Goal: Transaction & Acquisition: Purchase product/service

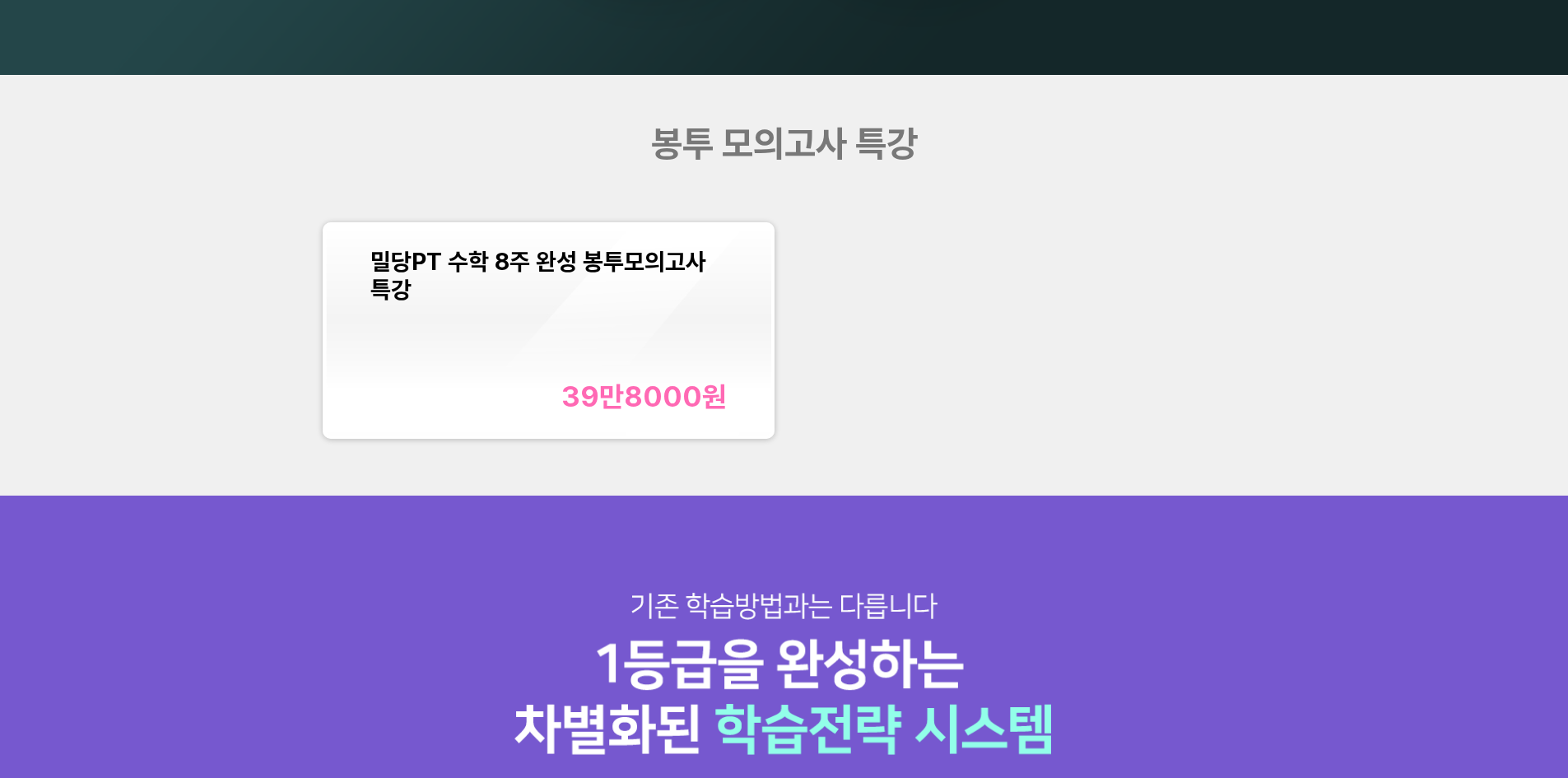
scroll to position [2057, 0]
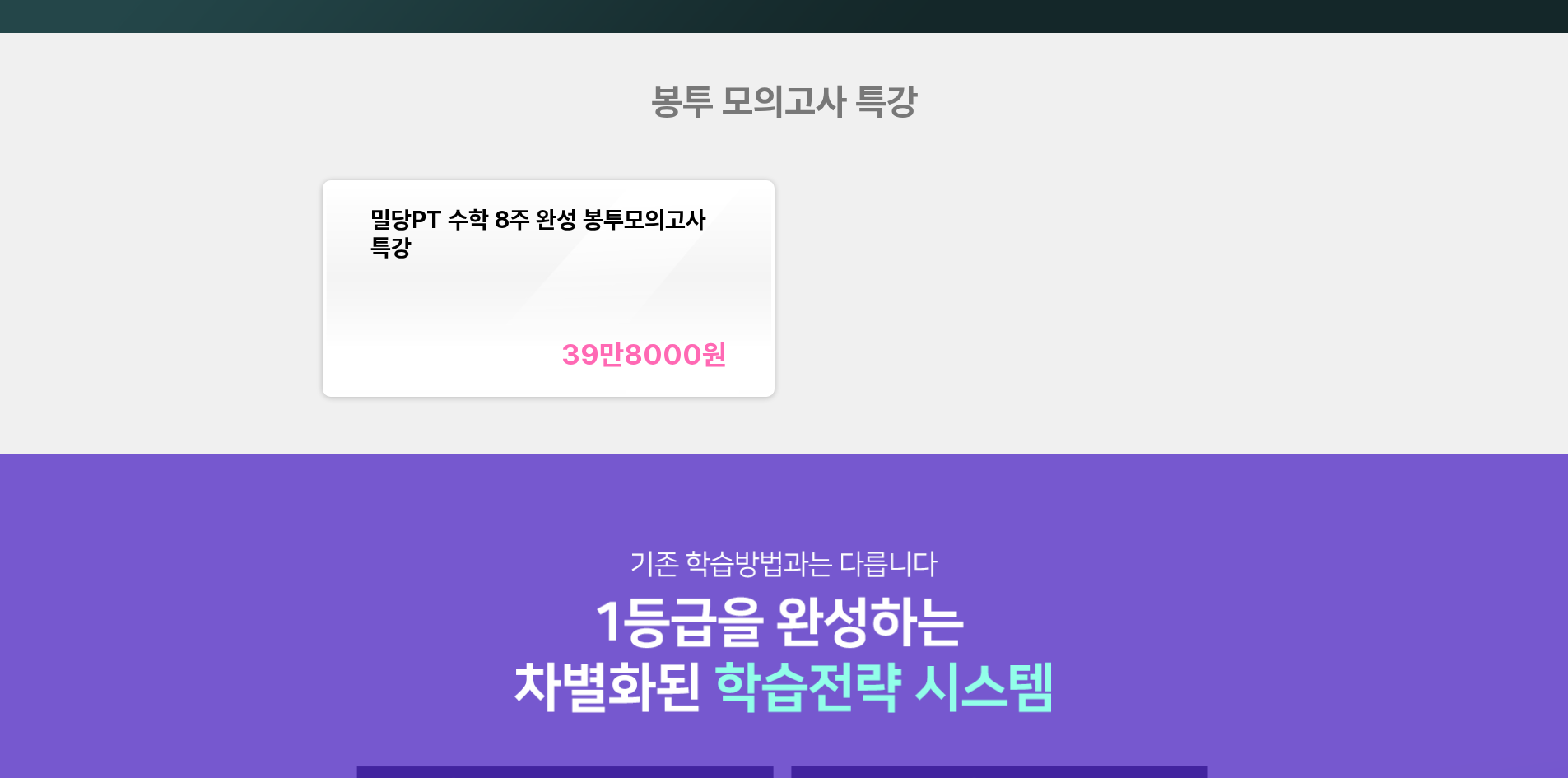
click at [631, 276] on div "밀당PT 수학 8주 완성 봉투모의고사 특강 39만8000 원" at bounding box center [549, 288] width 357 height 166
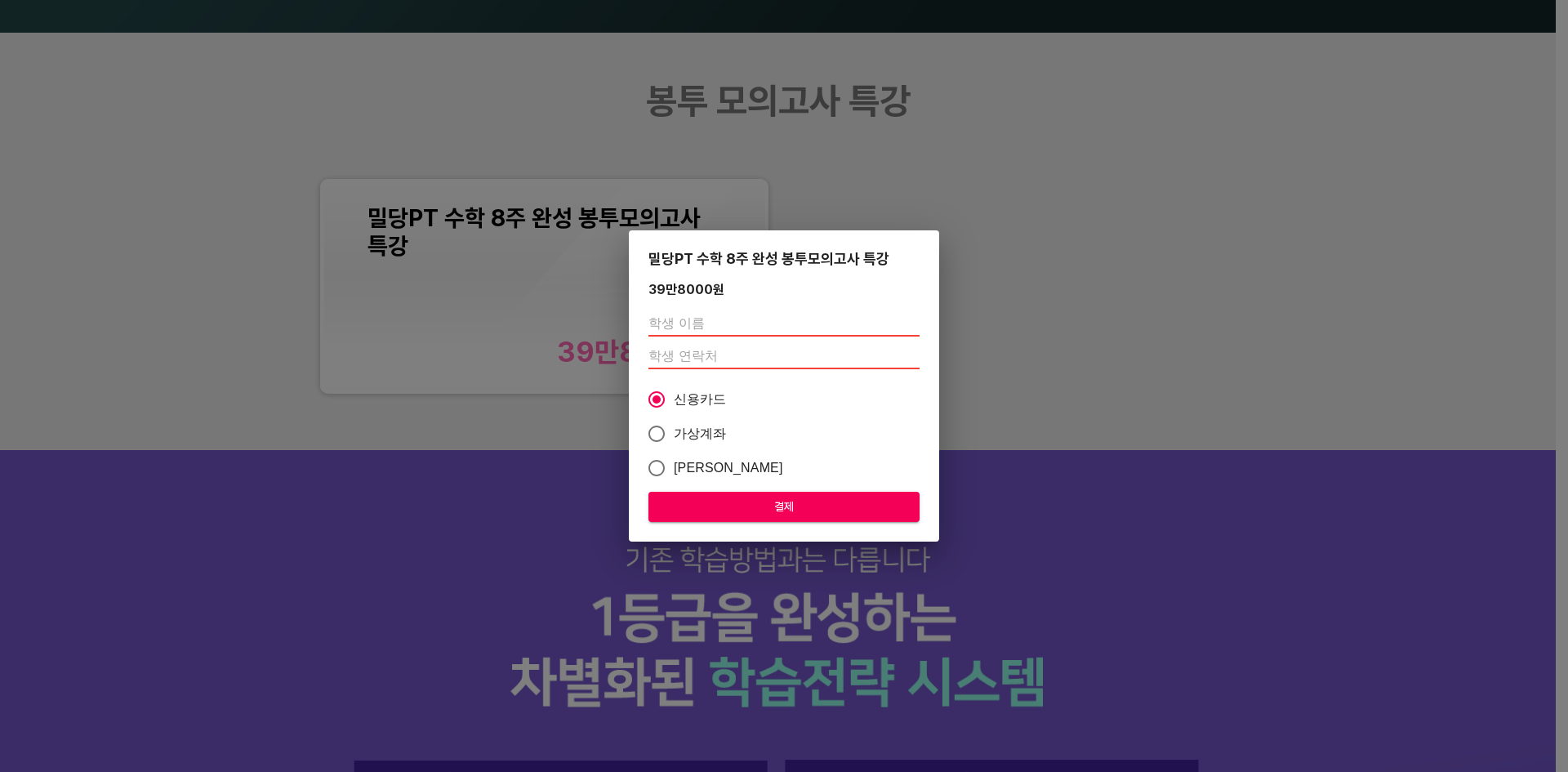
click at [704, 327] on input "text" at bounding box center [784, 323] width 271 height 26
click at [758, 322] on input "text" at bounding box center [784, 323] width 271 height 26
type input "r"
type input "[PERSON_NAME]"
click at [532, 396] on div "밀당PT 수학 8주 완성 봉투모의고사 특강 39만8000 원 곽다현 신용카드 가상계좌 카카오페이 결제" at bounding box center [784, 386] width 1568 height 772
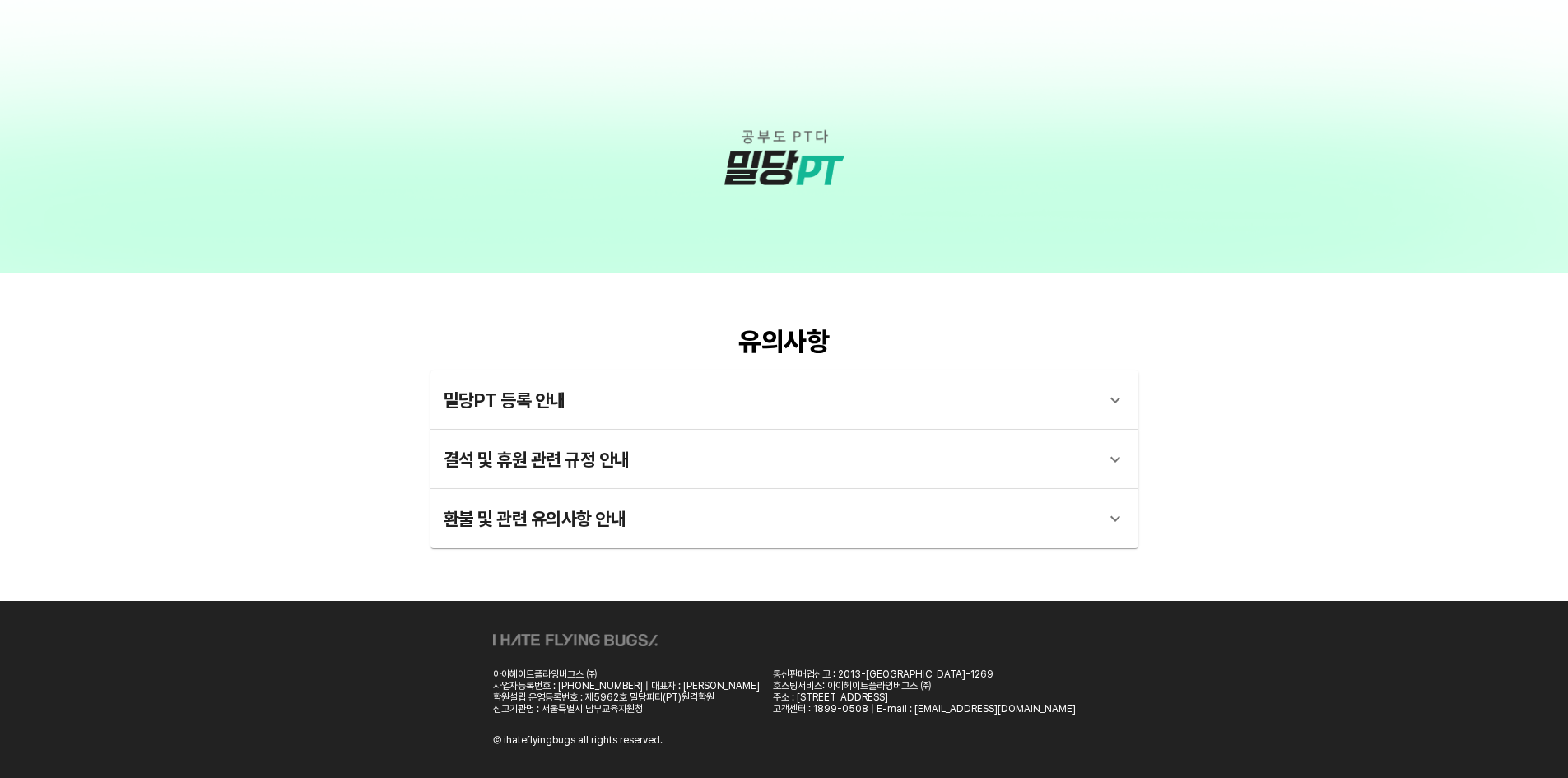
scroll to position [4451, 0]
click at [602, 418] on div "밀당PT 등록 안내" at bounding box center [784, 399] width 708 height 60
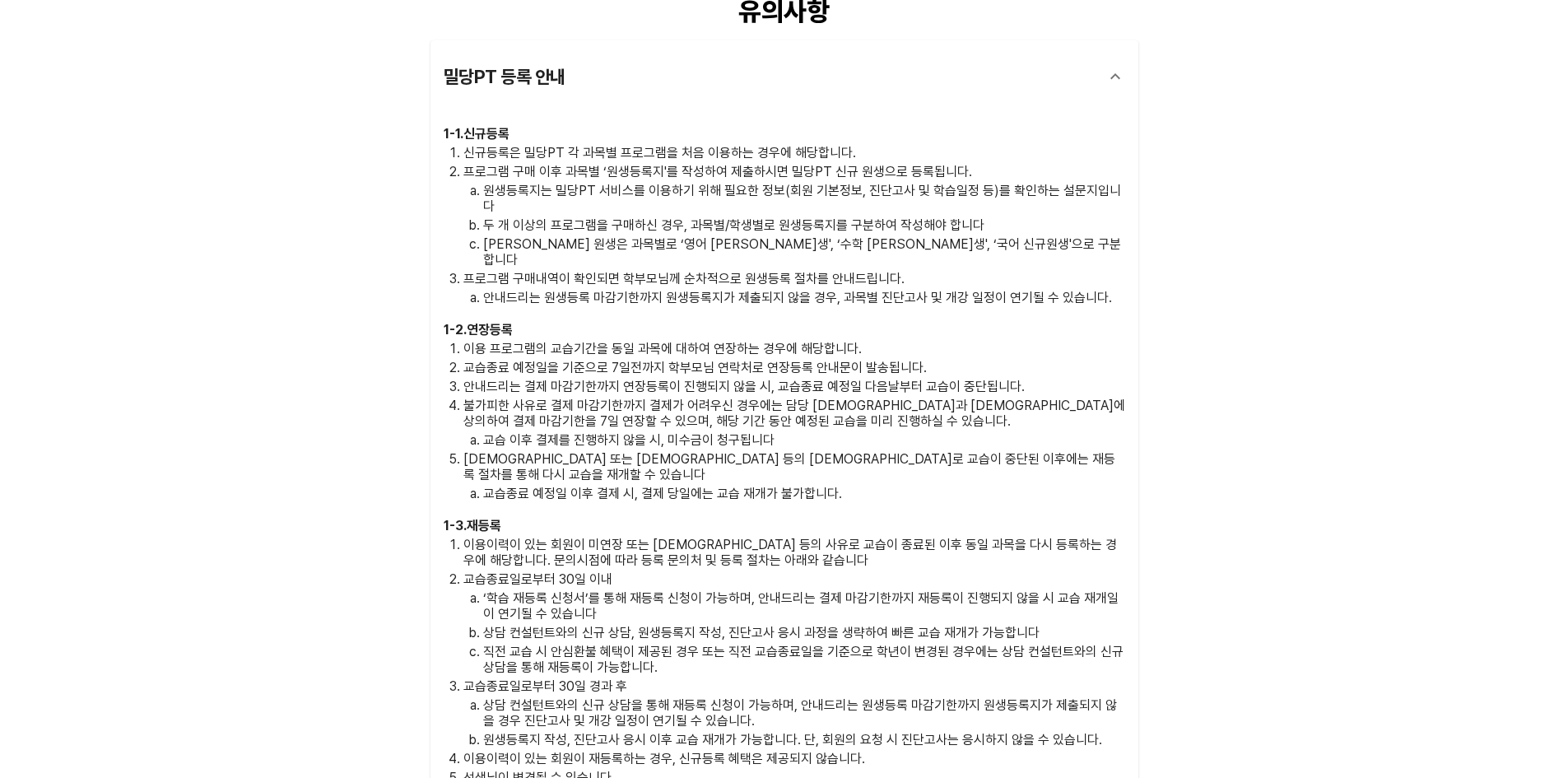
click at [539, 86] on div "밀당PT 등록 안내" at bounding box center [770, 77] width 652 height 40
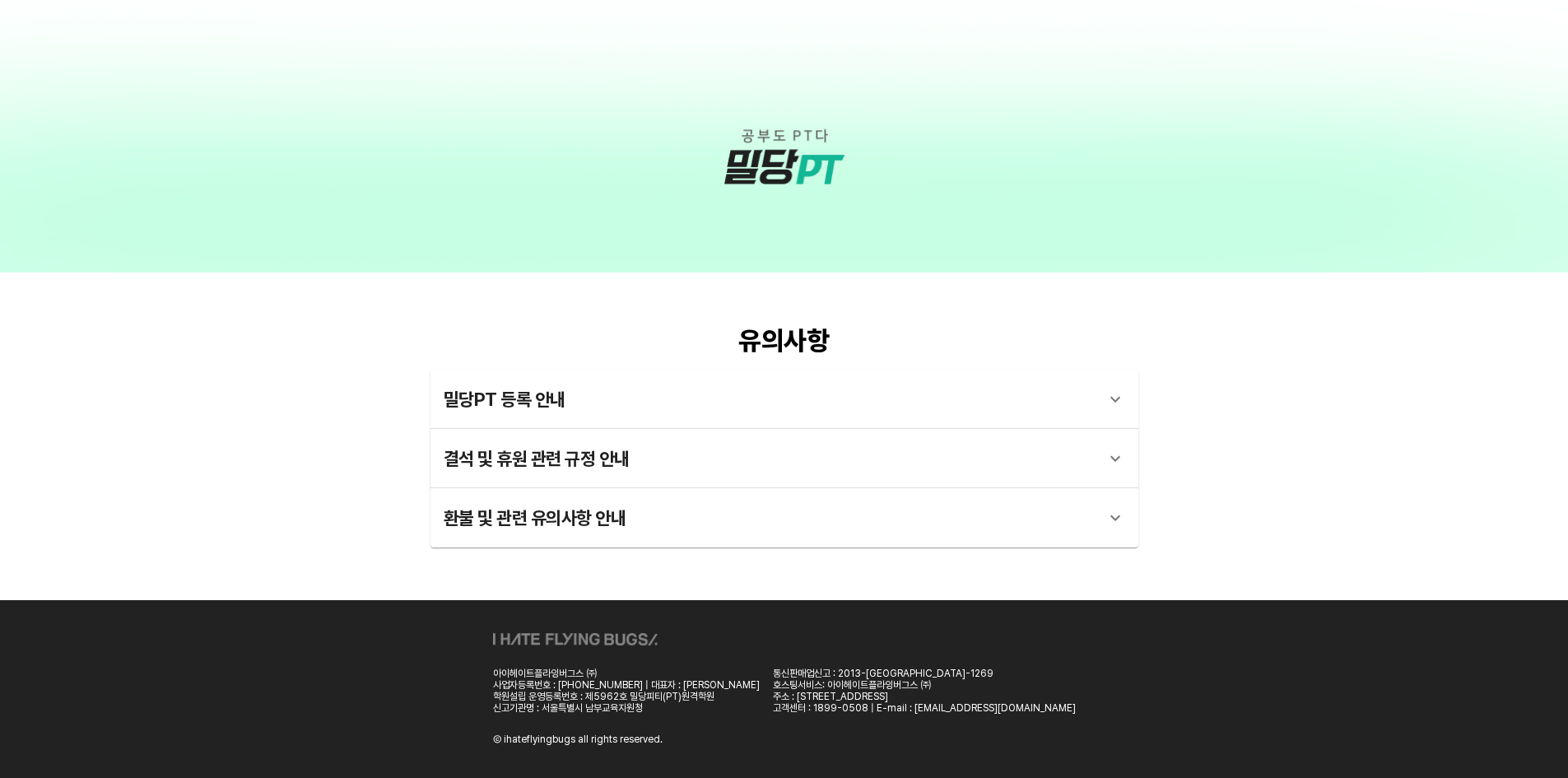
click at [588, 455] on div "결석 및 휴원 관련 규정 안내" at bounding box center [770, 459] width 652 height 40
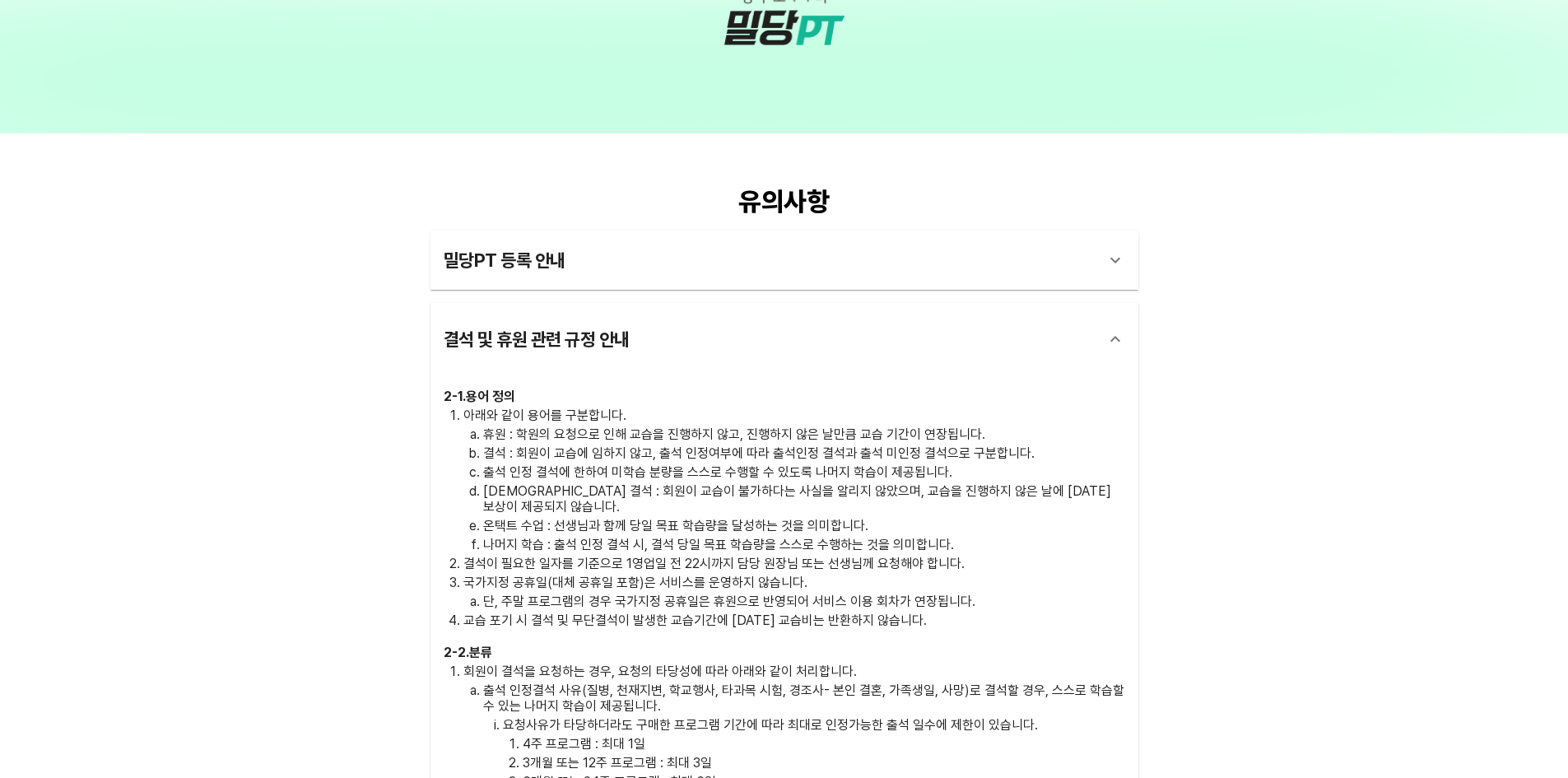
scroll to position [4616, 0]
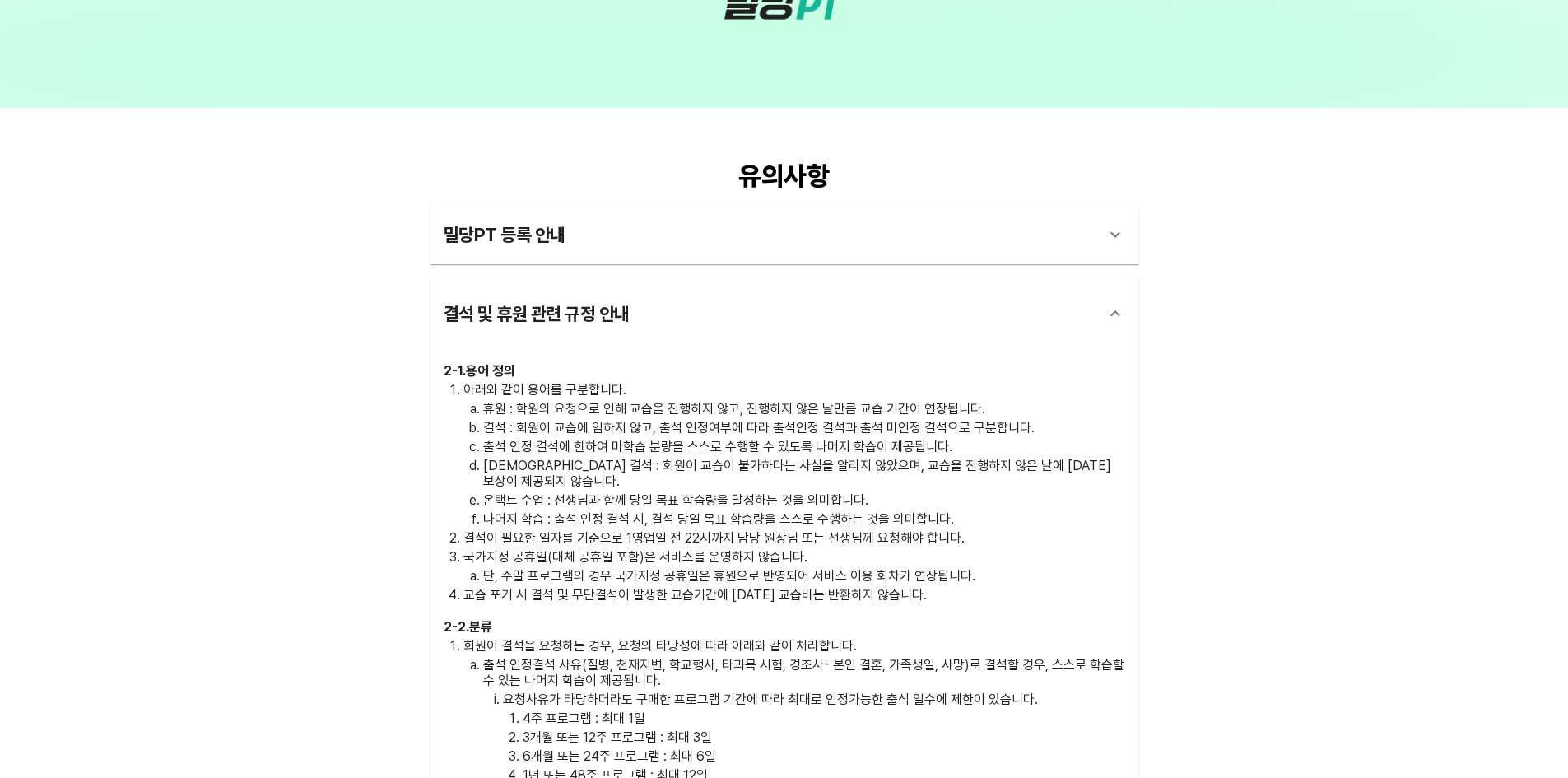
drag, startPoint x: 584, startPoint y: 312, endPoint x: 466, endPoint y: 350, distance: 124.0
click at [535, 331] on div "결석 및 휴원 관련 규정 안내" at bounding box center [770, 313] width 652 height 40
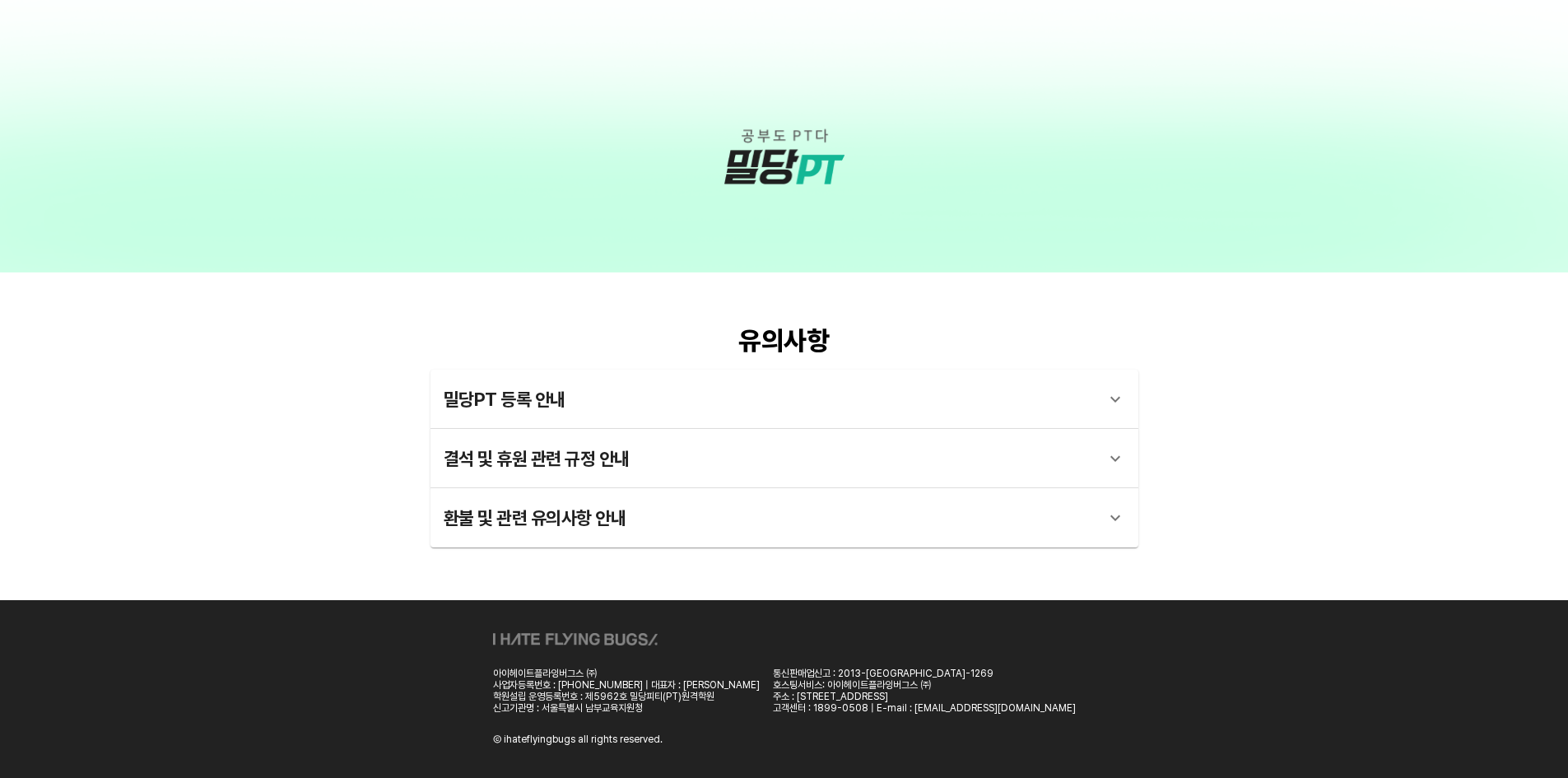
click at [529, 541] on div "환불 및 관련 유의사항 안내" at bounding box center [784, 517] width 708 height 60
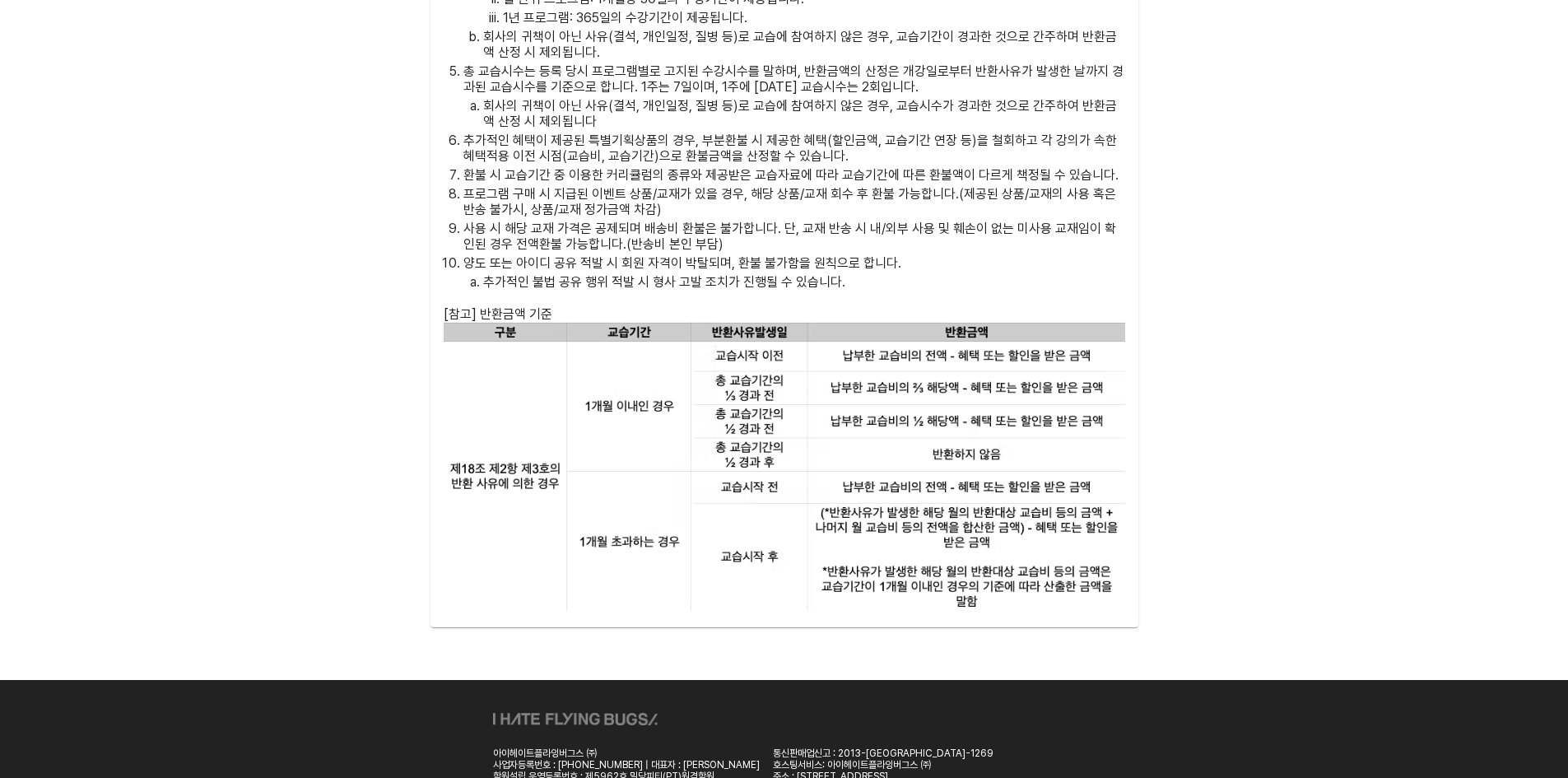
click at [656, 503] on img at bounding box center [784, 466] width 682 height 288
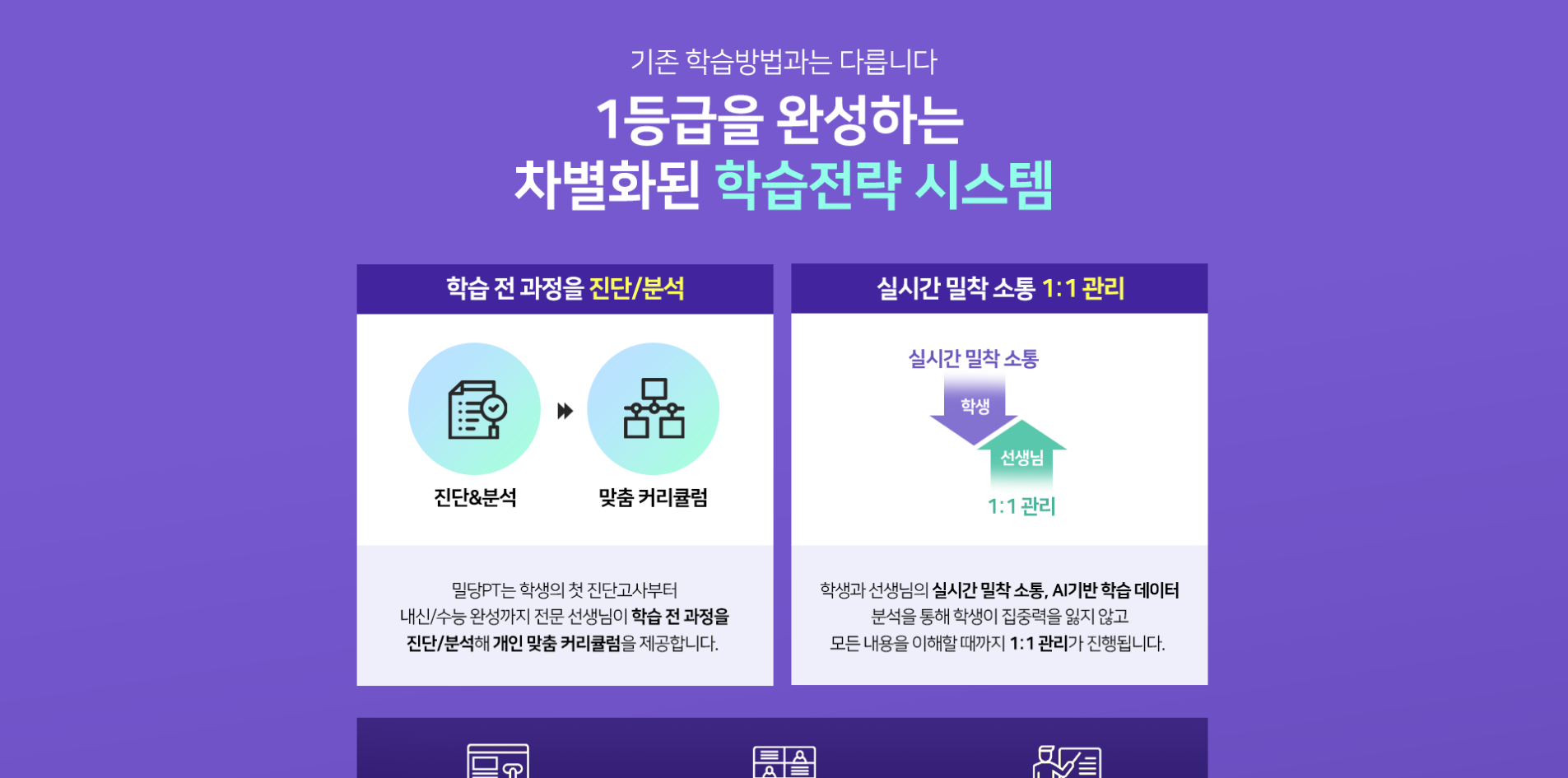
scroll to position [1901, 0]
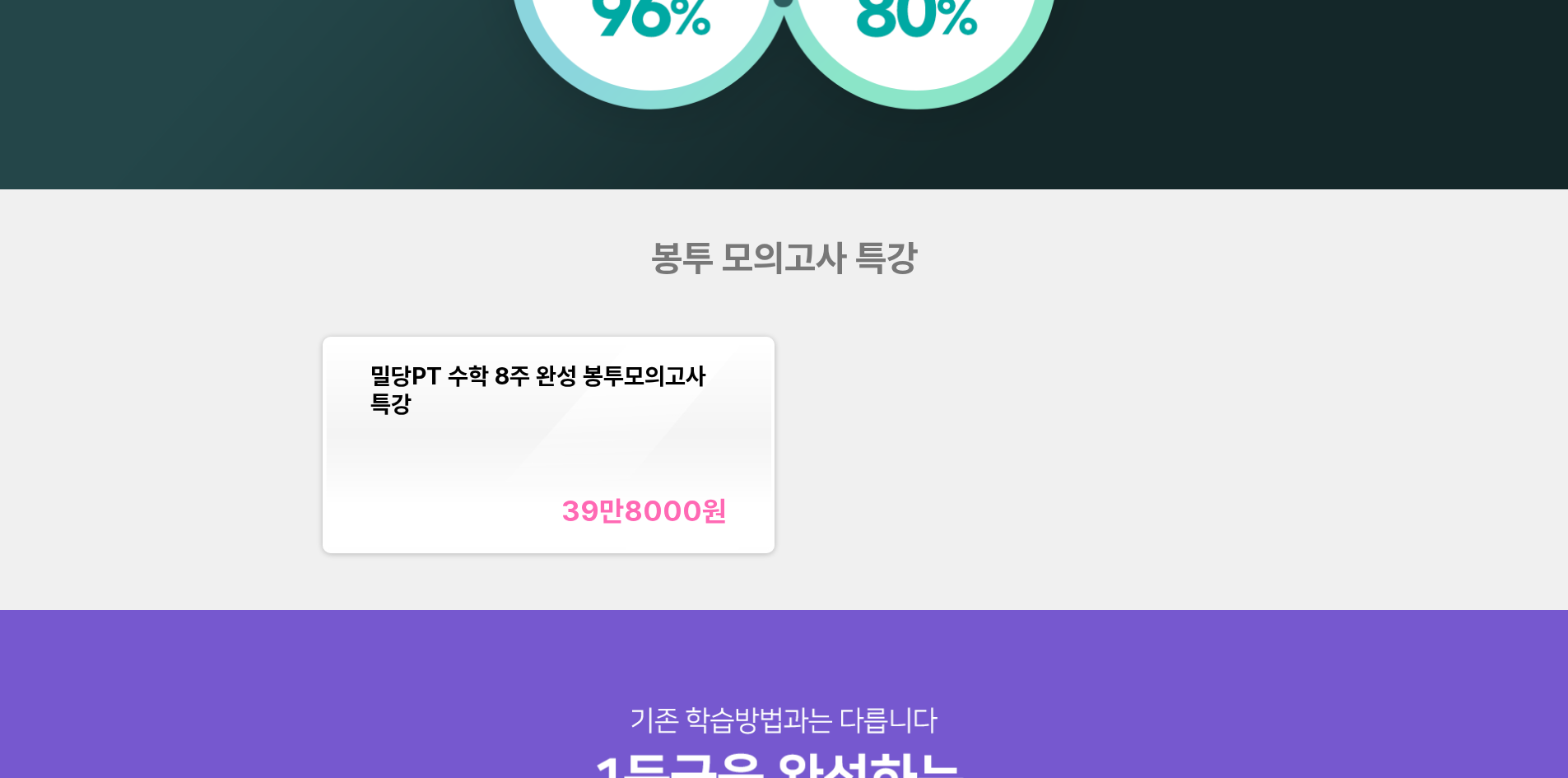
click at [619, 465] on div "밀당PT 수학 8주 완성 봉투모의고사 특강 39만8000 원" at bounding box center [549, 445] width 357 height 166
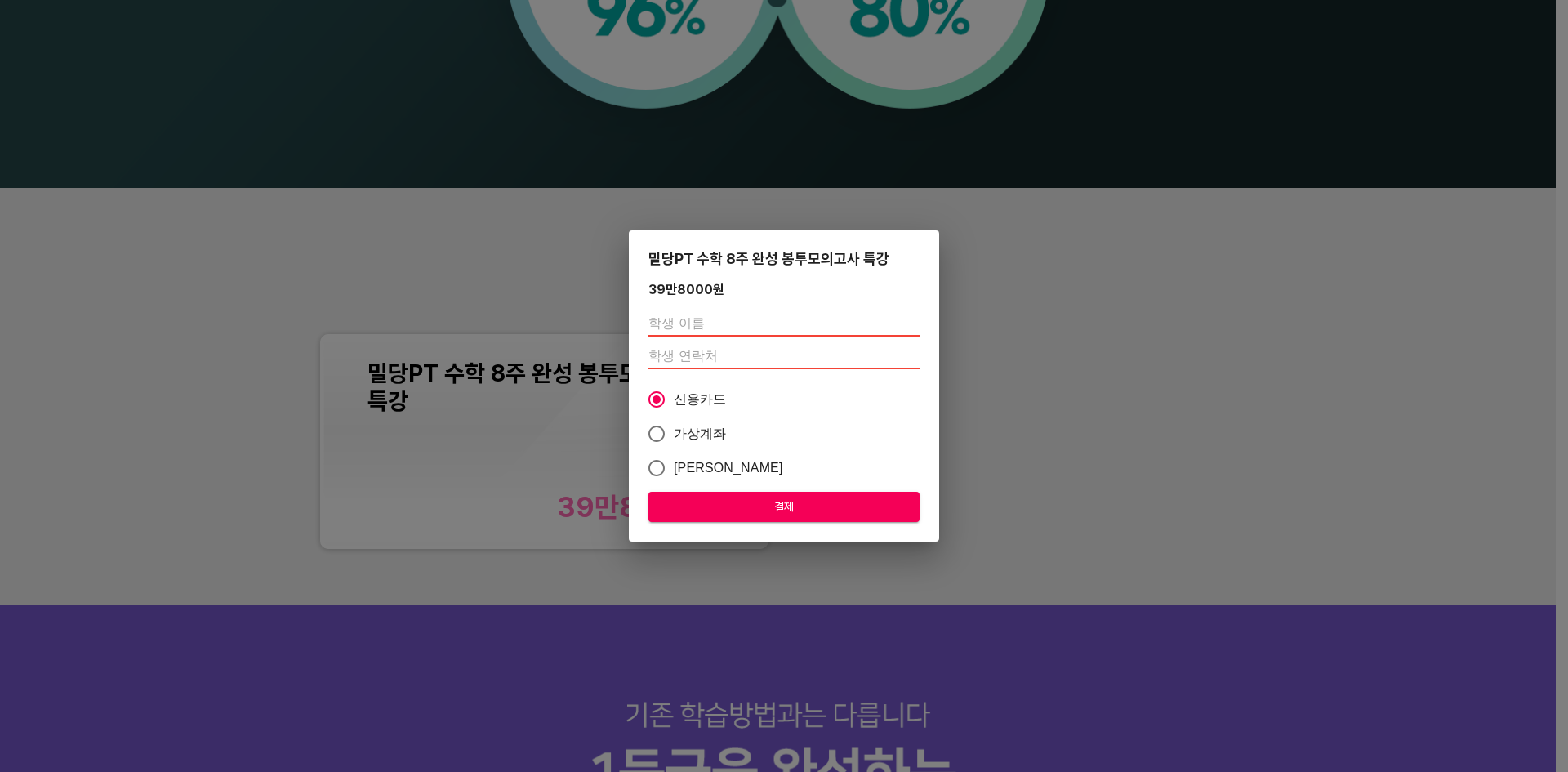
click at [691, 310] on input "text" at bounding box center [784, 323] width 271 height 26
type input "[PERSON_NAME]"
click at [715, 345] on input "number" at bounding box center [784, 356] width 271 height 26
type input "01045863807"
click at [745, 511] on span "결제" at bounding box center [784, 506] width 245 height 21
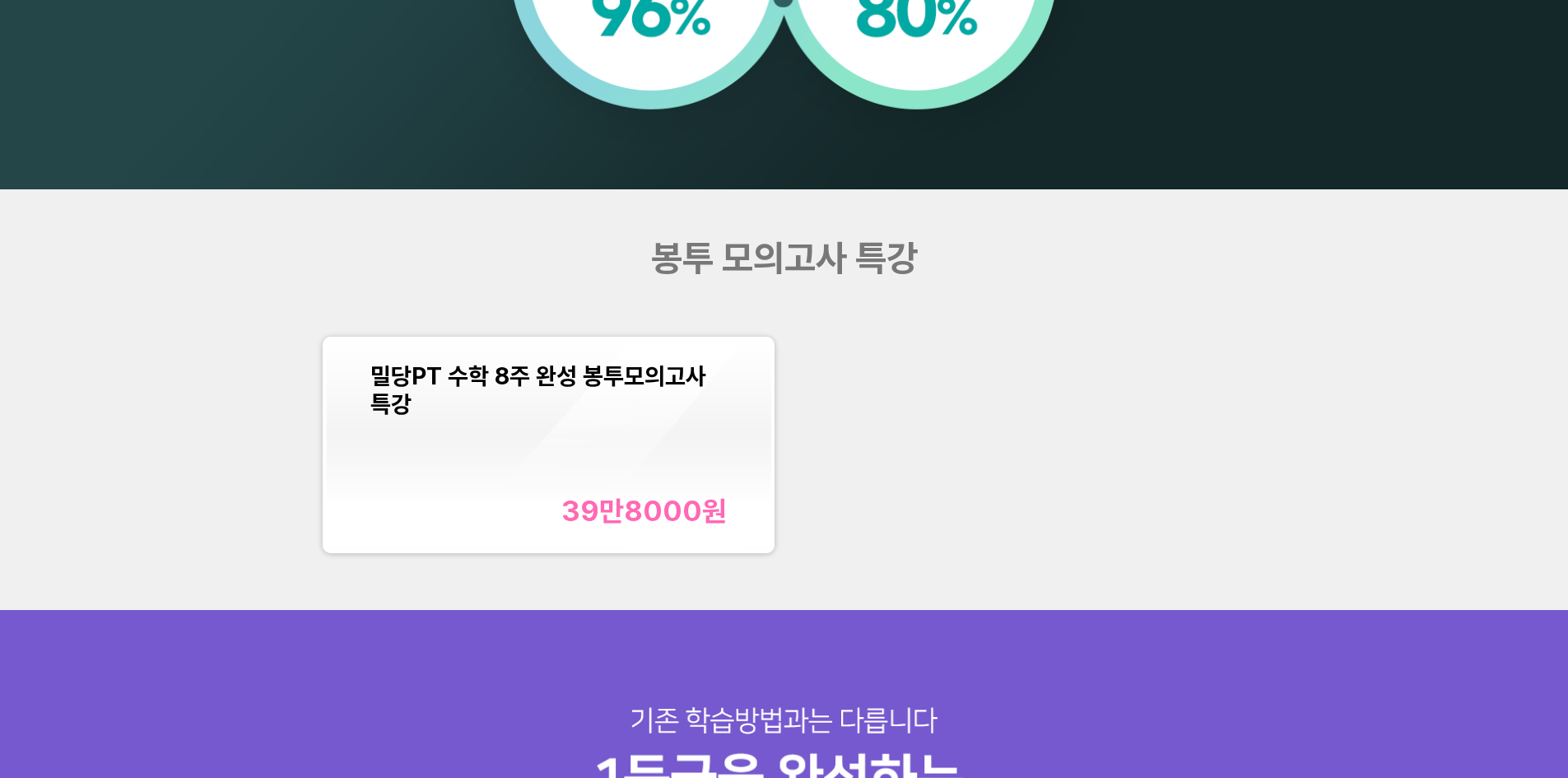
click at [639, 480] on div "밀당PT 수학 8주 완성 봉투모의고사 특강 39만8000 원" at bounding box center [549, 445] width 357 height 166
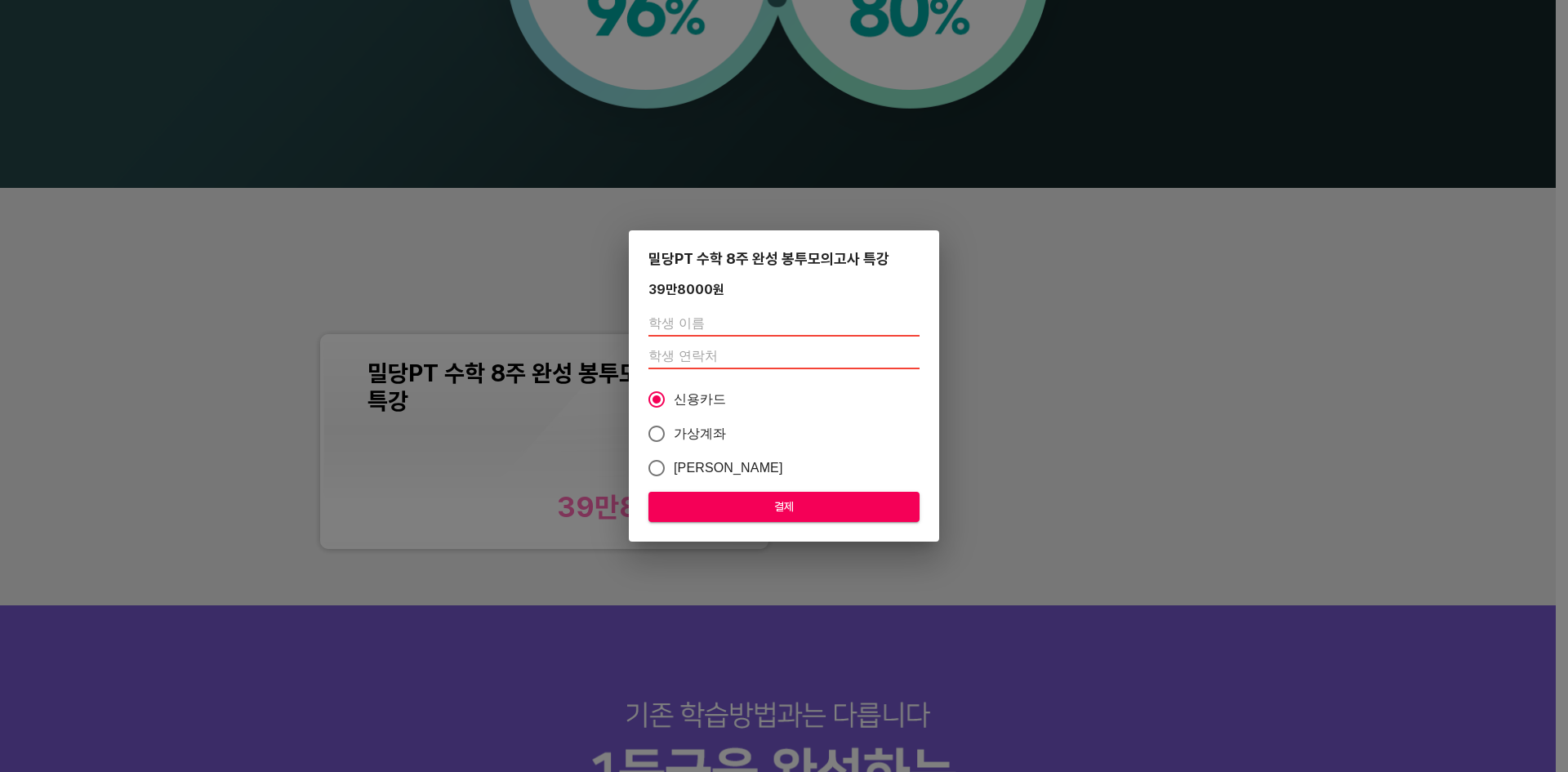
click at [719, 311] on input "text" at bounding box center [784, 323] width 271 height 26
type input "[PERSON_NAME]"
click at [733, 356] on input "number" at bounding box center [784, 356] width 271 height 26
click at [917, 355] on input "1" at bounding box center [784, 356] width 271 height 26
click at [917, 355] on input "2" at bounding box center [784, 356] width 271 height 26
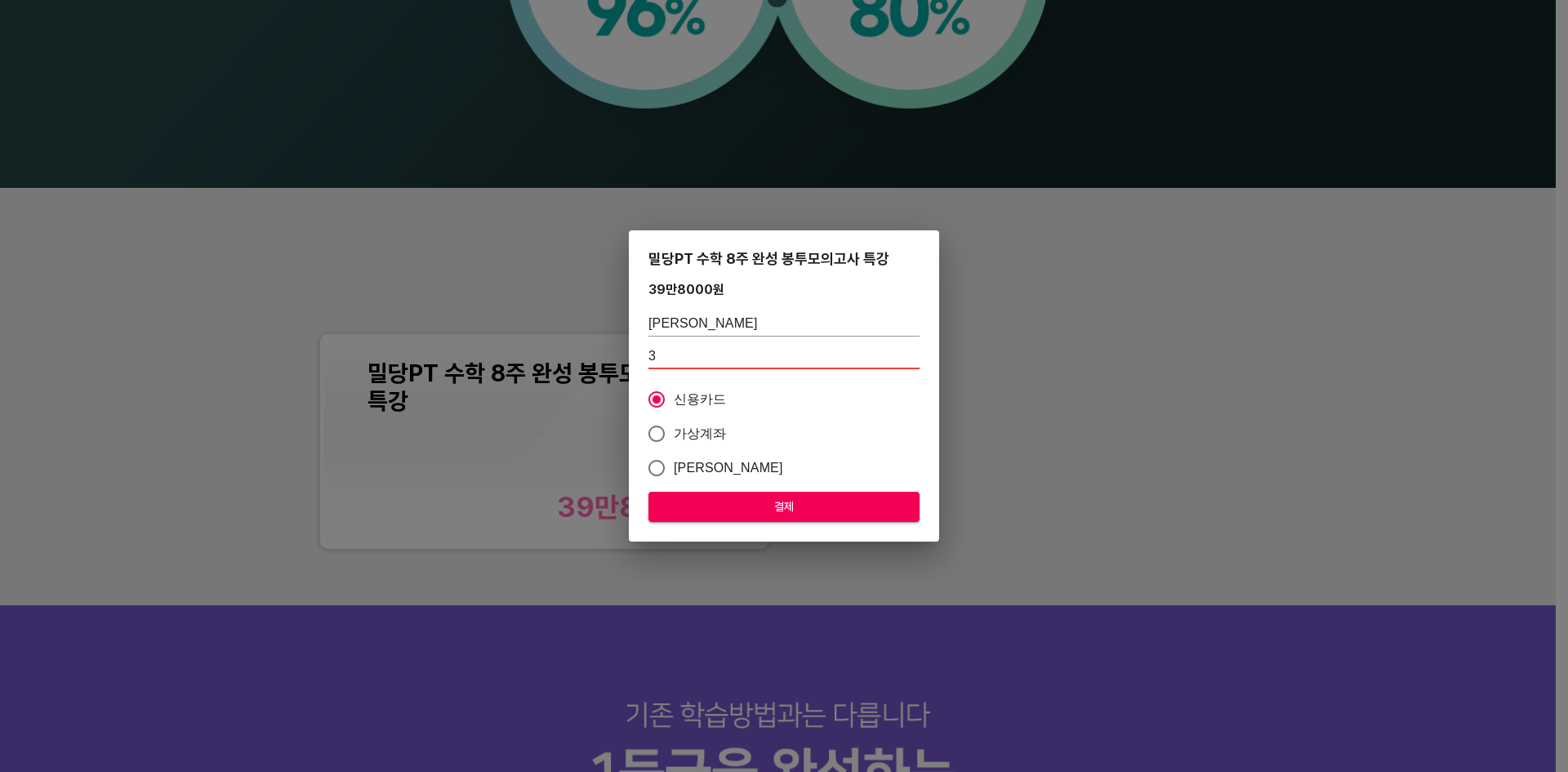
click at [917, 355] on input "3" at bounding box center [784, 356] width 271 height 26
click at [917, 355] on input "4" at bounding box center [784, 356] width 271 height 26
drag, startPoint x: 776, startPoint y: 362, endPoint x: 405, endPoint y: 386, distance: 371.8
click at [412, 386] on div "밀당PT 수학 8주 완성 봉투모의고사 특강 39만8000 원 곽다현 4 신용카드 가상계좌 카카오페이 결제" at bounding box center [784, 386] width 1568 height 772
type input "01045863807"
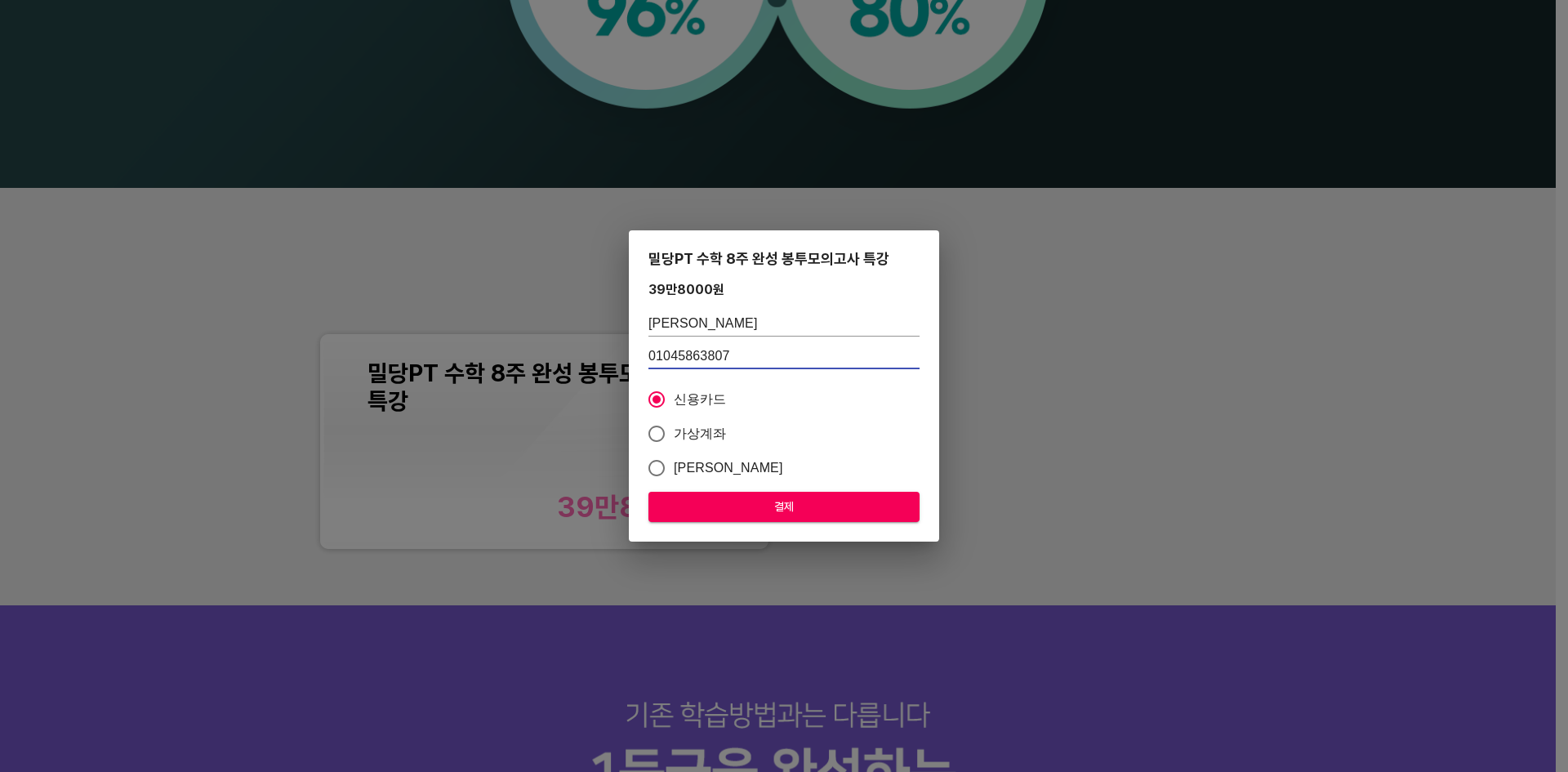
click at [745, 500] on span "결제" at bounding box center [784, 506] width 245 height 21
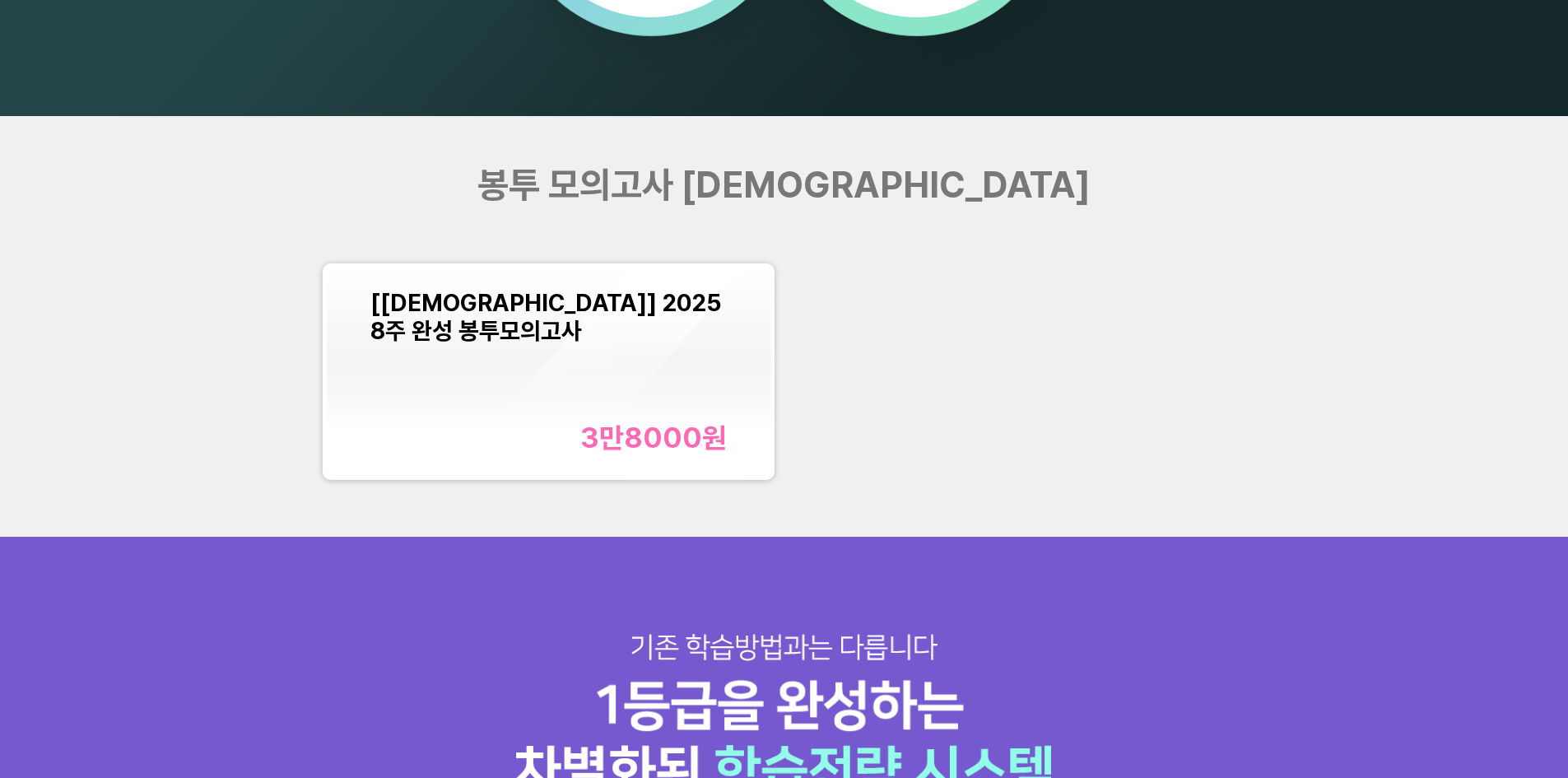
scroll to position [2057, 0]
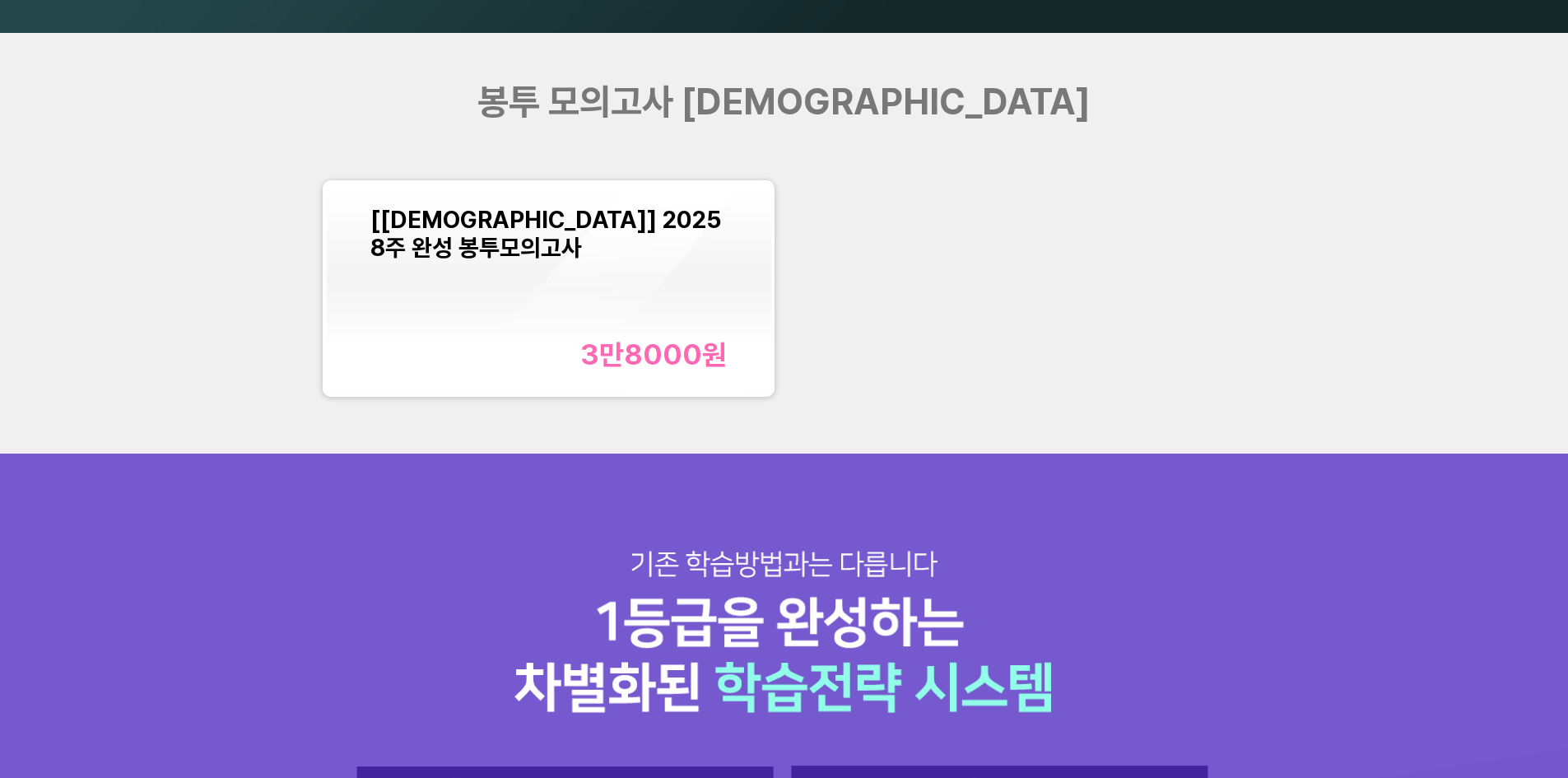
click at [585, 302] on div "[교재] 2025 8주 완성 봉투모의고사 3만8000 원" at bounding box center [549, 288] width 357 height 166
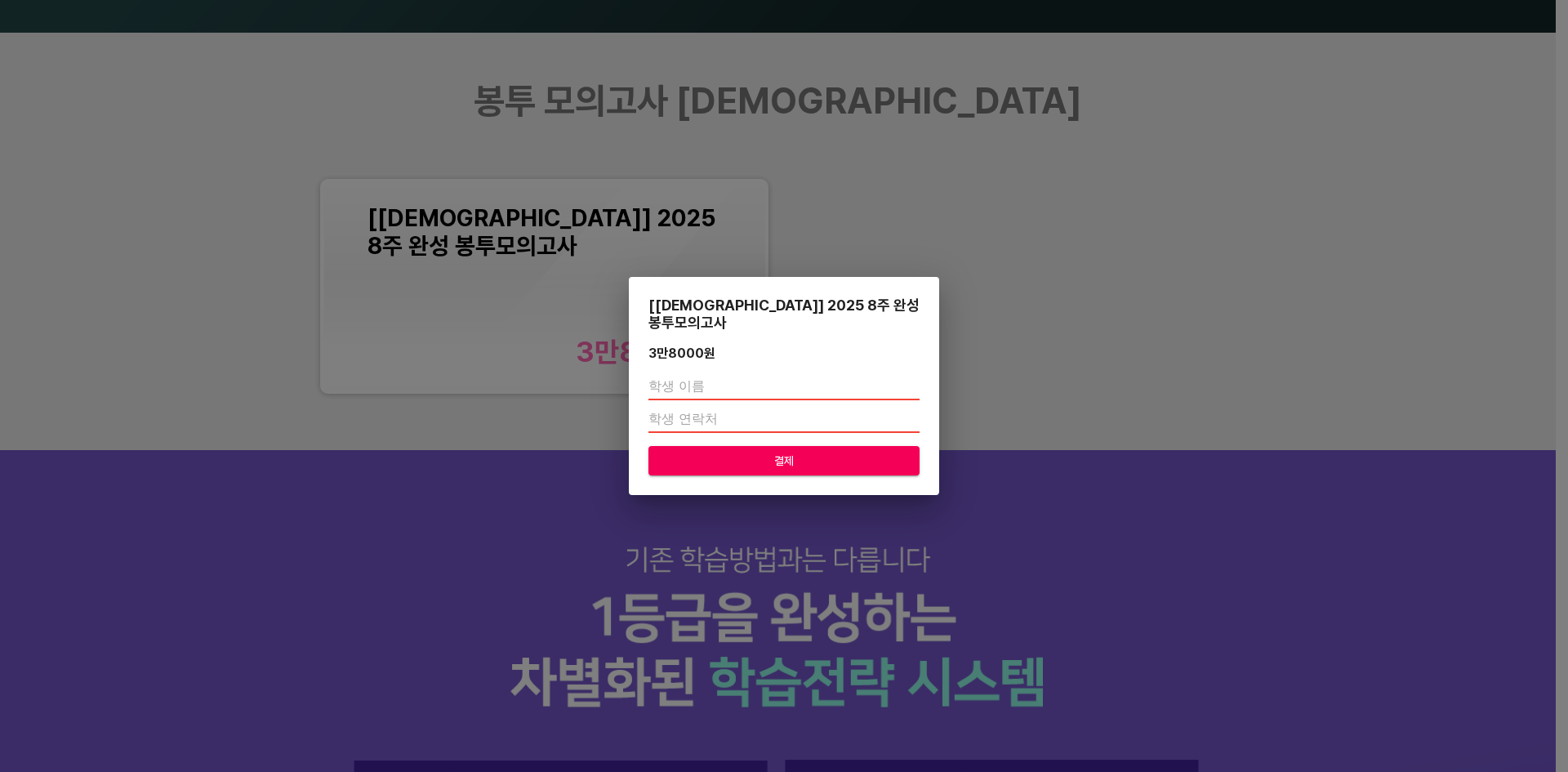
click at [679, 378] on input "text" at bounding box center [784, 386] width 271 height 26
type input "[PERSON_NAME]"
click at [703, 414] on input "number" at bounding box center [784, 420] width 271 height 26
type input "01045863807"
click at [723, 451] on span "결제" at bounding box center [784, 461] width 245 height 21
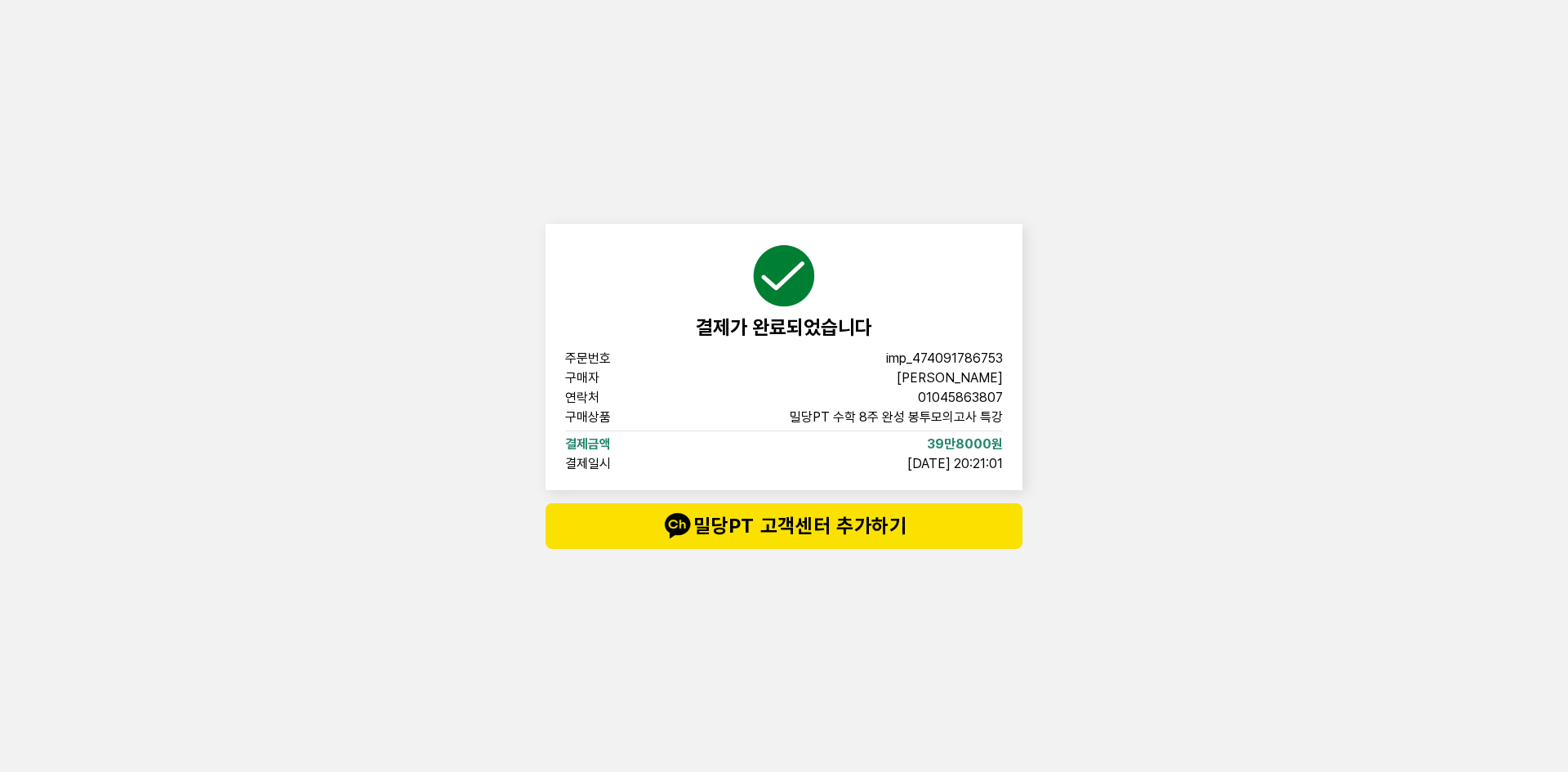
click at [1060, 415] on div "결제가 완료되었습니다 주문번호 imp_[PHONE_NUMBER] 구매자 [PERSON_NAME] 연락처 01045863807 구매상품 밀당PT…" at bounding box center [784, 386] width 1568 height 772
click at [1063, 449] on div "결제가 완료되었습니다 주문번호 imp_[PHONE_NUMBER] 구매자 [PERSON_NAME] 연락처 01045863807 구매상품 [교재]…" at bounding box center [784, 386] width 1568 height 772
